Goal: Navigation & Orientation: Find specific page/section

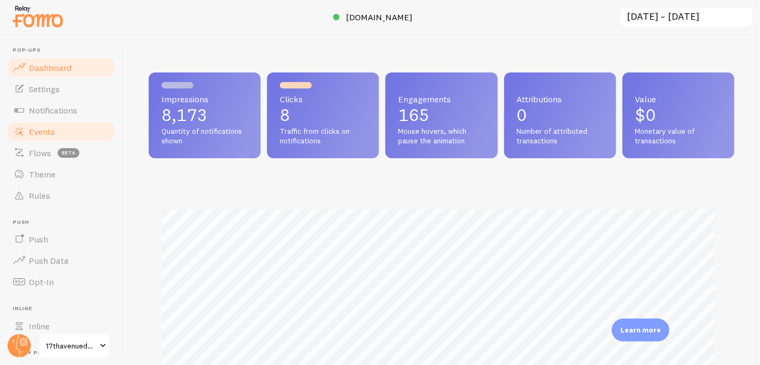
click at [46, 131] on span "Events" at bounding box center [42, 131] width 26 height 11
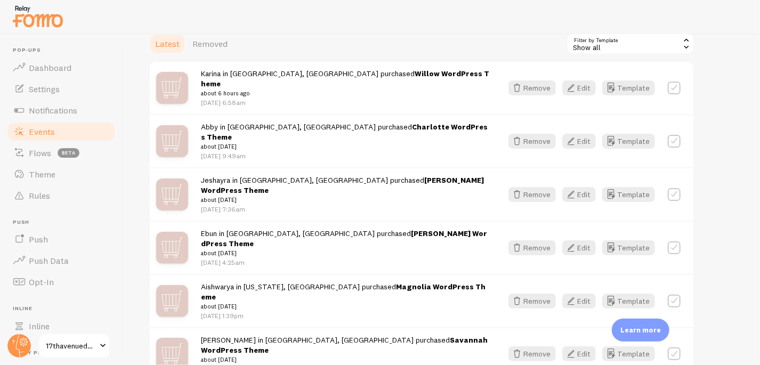
scroll to position [261, 0]
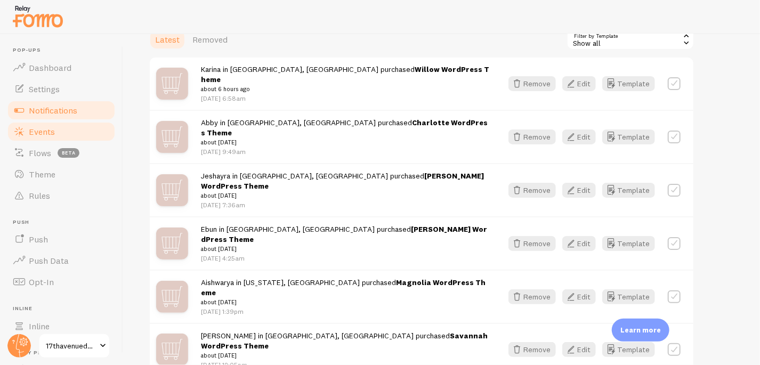
click at [53, 112] on span "Notifications" at bounding box center [53, 110] width 49 height 11
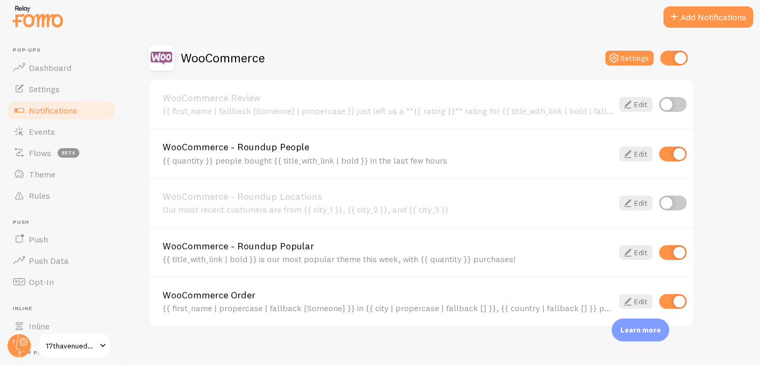
scroll to position [602, 0]
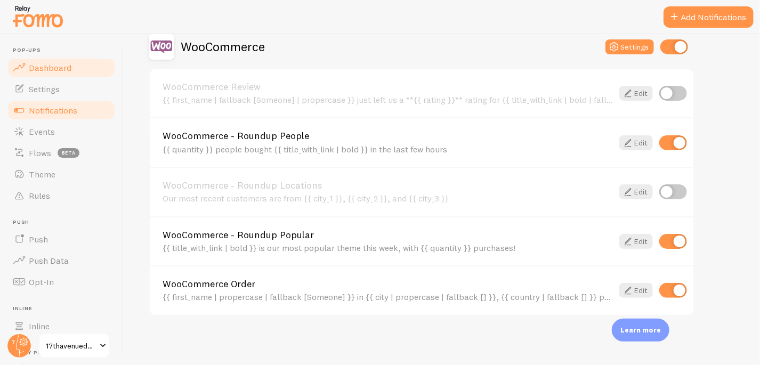
click at [58, 71] on span "Dashboard" at bounding box center [50, 67] width 43 height 11
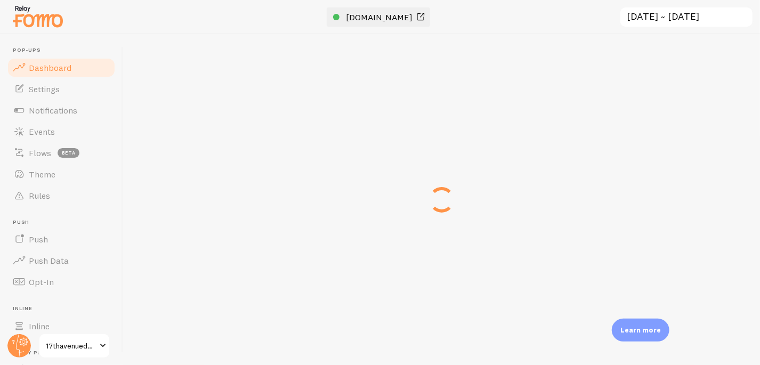
click at [388, 16] on span "[DOMAIN_NAME]" at bounding box center [379, 17] width 67 height 11
